Goal: Find specific page/section: Find specific page/section

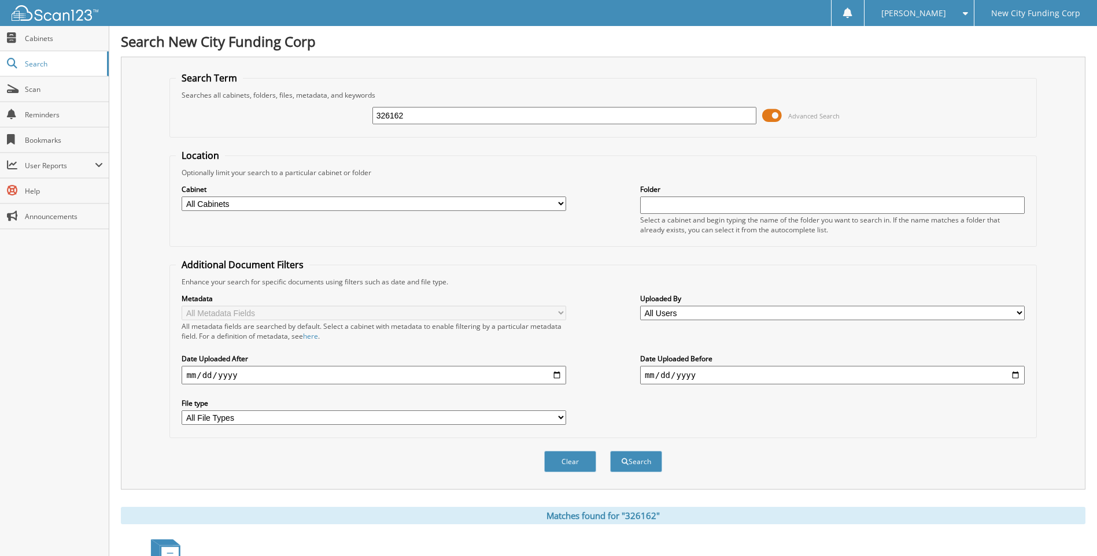
scroll to position [154, 0]
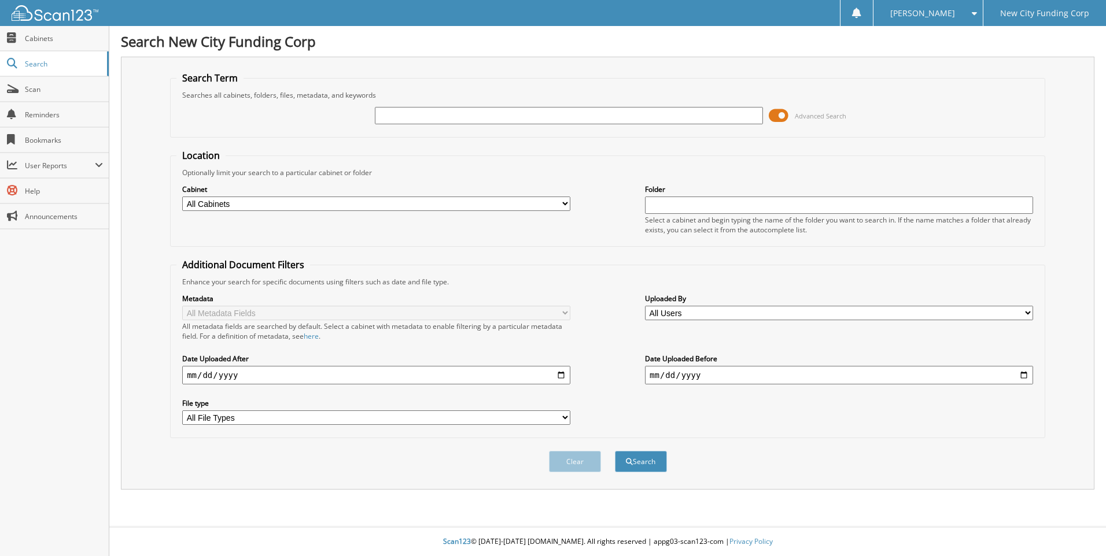
click at [464, 114] on input "text" at bounding box center [569, 115] width 388 height 17
type input "374406"
click at [615, 451] on button "Search" at bounding box center [641, 461] width 52 height 21
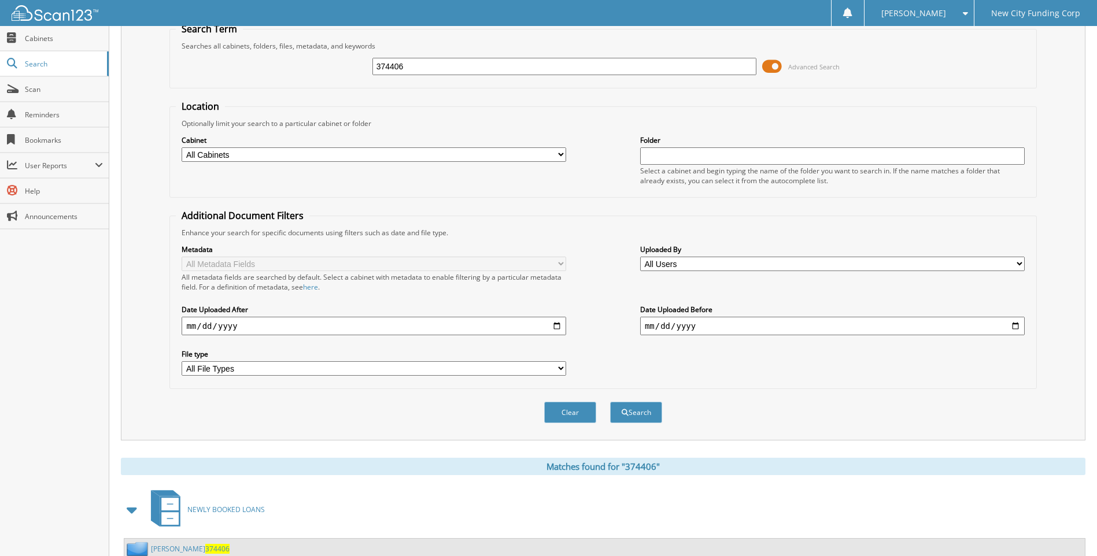
scroll to position [116, 0]
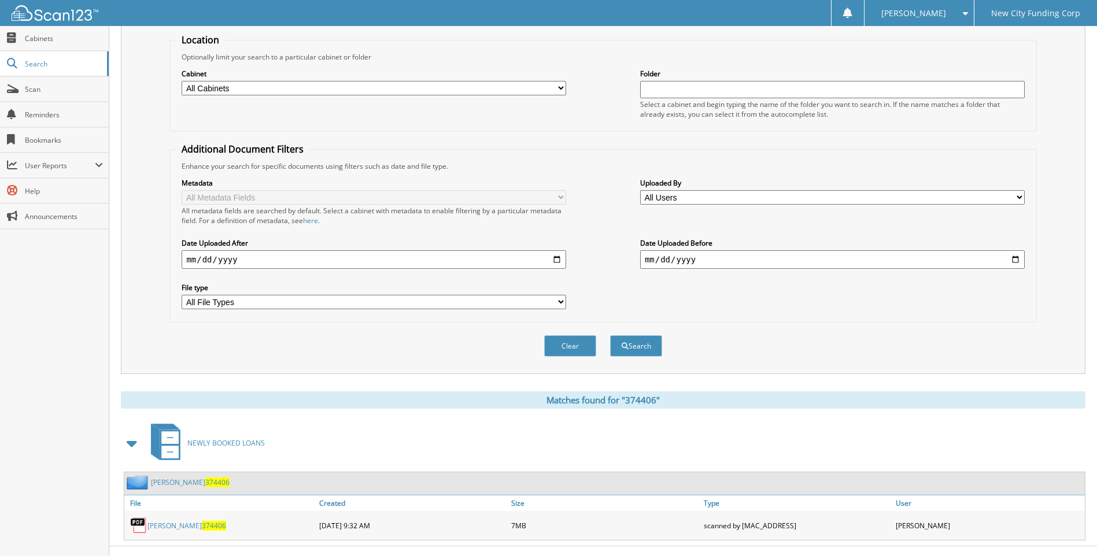
click at [184, 525] on link "[PERSON_NAME] 374406" at bounding box center [186, 526] width 79 height 10
